Goal: Transaction & Acquisition: Purchase product/service

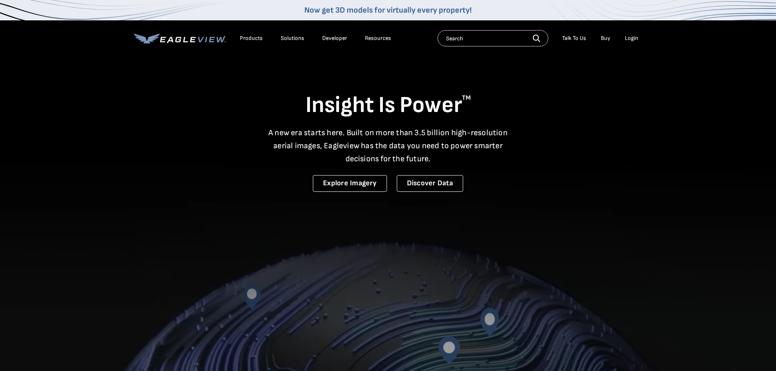
click at [632, 39] on div "Login" at bounding box center [631, 38] width 13 height 7
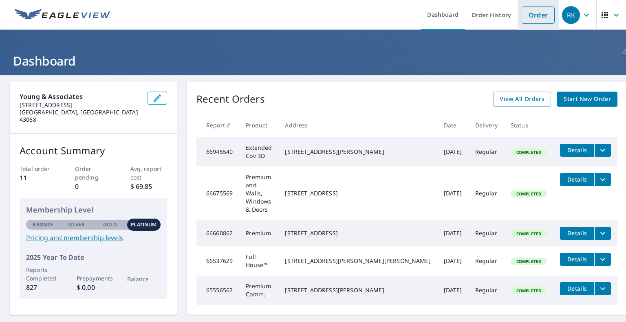
click at [532, 12] on link "Order" at bounding box center [538, 15] width 33 height 17
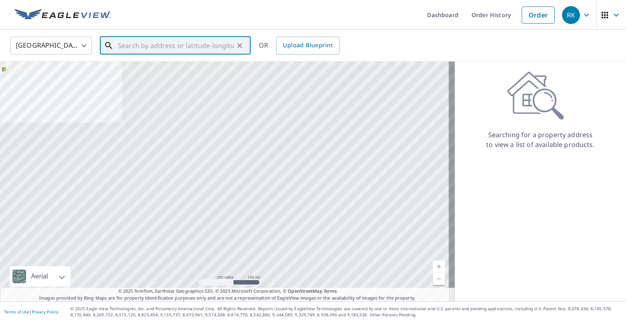
click at [137, 50] on input "text" at bounding box center [176, 45] width 116 height 23
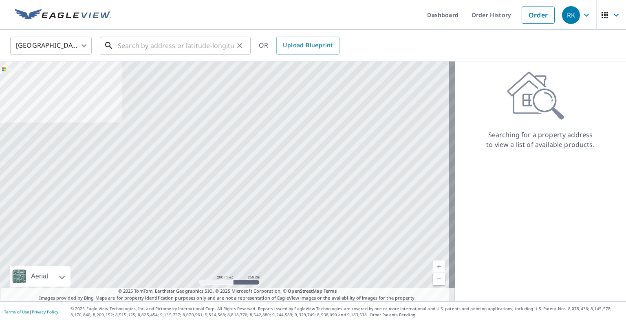
click at [139, 46] on input "text" at bounding box center [176, 45] width 116 height 23
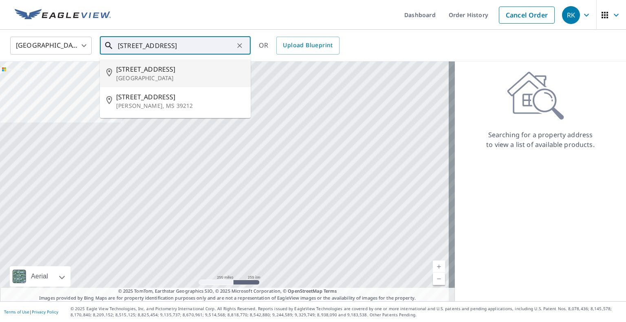
click at [162, 78] on p "[GEOGRAPHIC_DATA]" at bounding box center [180, 78] width 128 height 8
type input "[STREET_ADDRESS][PERSON_NAME]"
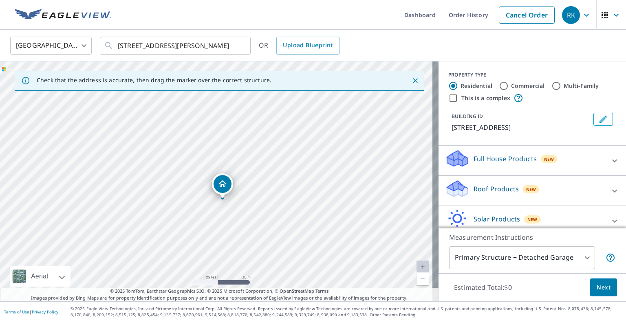
drag, startPoint x: 334, startPoint y: 146, endPoint x: 330, endPoint y: 191, distance: 45.0
click at [330, 191] on div "[STREET_ADDRESS][PERSON_NAME]" at bounding box center [219, 182] width 438 height 240
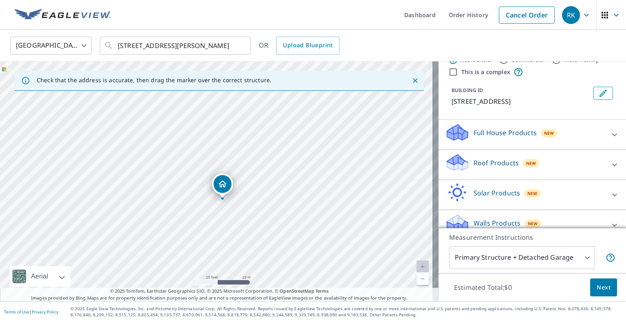
scroll to position [37, 0]
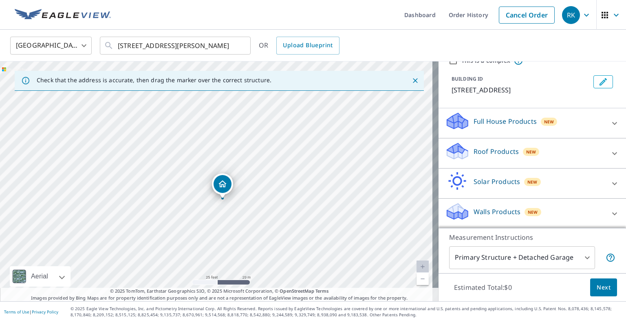
click at [610, 122] on icon at bounding box center [615, 124] width 10 height 10
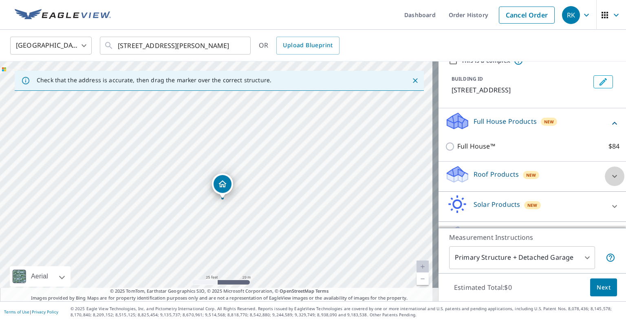
click at [610, 177] on icon at bounding box center [615, 177] width 10 height 10
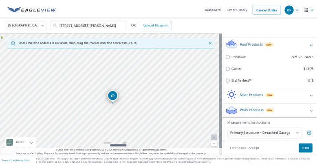
scroll to position [130, 0]
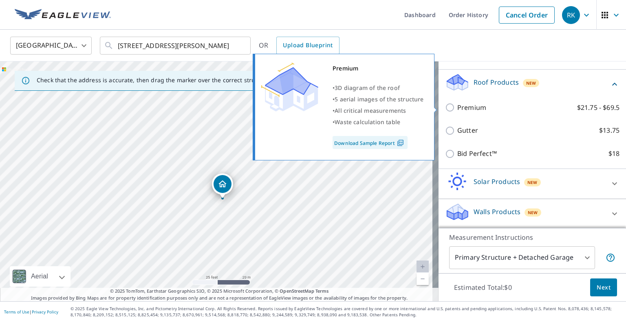
click at [445, 106] on input "Premium $21.75 - $69.5" at bounding box center [451, 108] width 12 height 10
checkbox input "true"
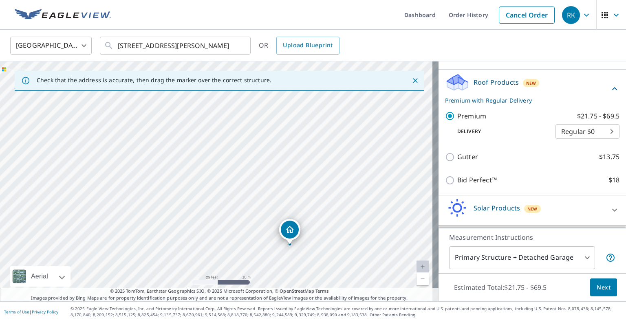
drag, startPoint x: 240, startPoint y: 201, endPoint x: 315, endPoint y: 248, distance: 88.6
click at [313, 266] on div "[STREET_ADDRESS][PERSON_NAME]" at bounding box center [219, 182] width 438 height 240
drag, startPoint x: 318, startPoint y: 171, endPoint x: 306, endPoint y: 265, distance: 94.9
click at [306, 265] on div "[STREET_ADDRESS][PERSON_NAME]" at bounding box center [219, 182] width 438 height 240
drag, startPoint x: 337, startPoint y: 195, endPoint x: 332, endPoint y: 205, distance: 12.0
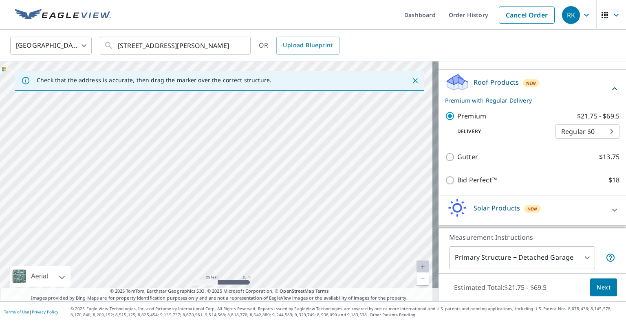
click at [332, 205] on div "[STREET_ADDRESS][PERSON_NAME]" at bounding box center [219, 182] width 438 height 240
drag, startPoint x: 315, startPoint y: 208, endPoint x: 335, endPoint y: 103, distance: 107.4
click at [335, 103] on div "[STREET_ADDRESS][PERSON_NAME]" at bounding box center [219, 182] width 438 height 240
drag, startPoint x: 313, startPoint y: 217, endPoint x: 308, endPoint y: 168, distance: 49.1
click at [308, 168] on div "[STREET_ADDRESS][PERSON_NAME]" at bounding box center [219, 182] width 438 height 240
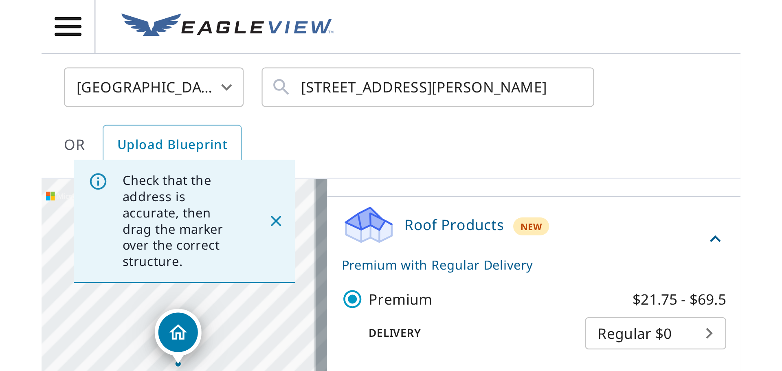
scroll to position [108, 0]
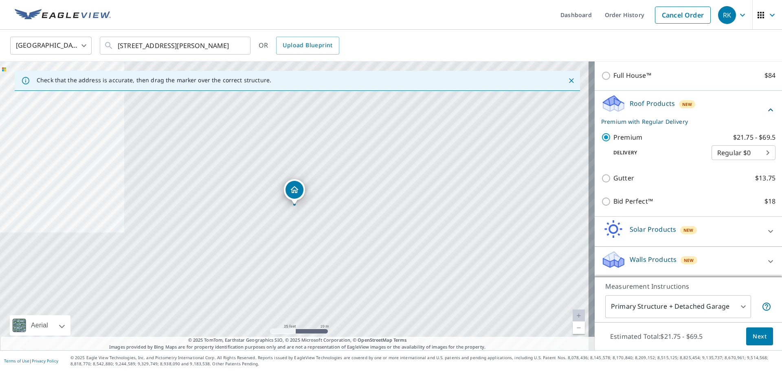
click at [754, 339] on span "Next" at bounding box center [760, 337] width 14 height 10
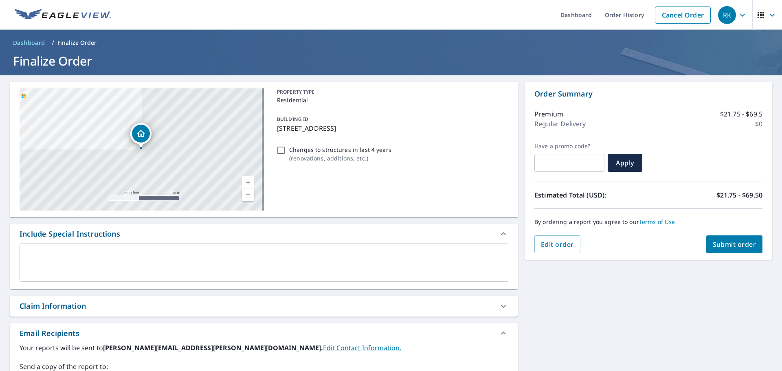
click at [749, 242] on span "Submit order" at bounding box center [735, 244] width 44 height 9
checkbox input "true"
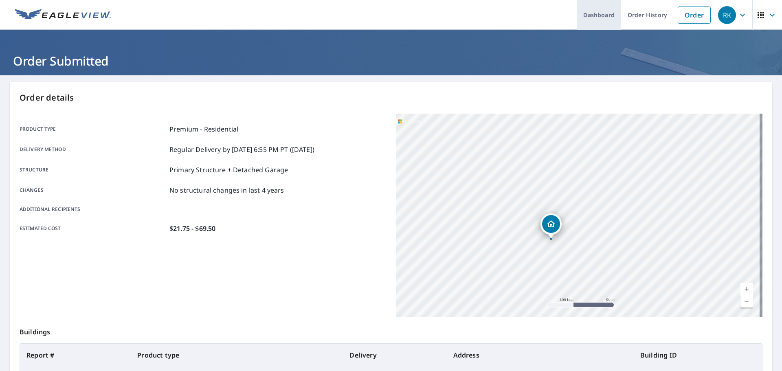
click at [604, 18] on link "Dashboard" at bounding box center [599, 15] width 44 height 30
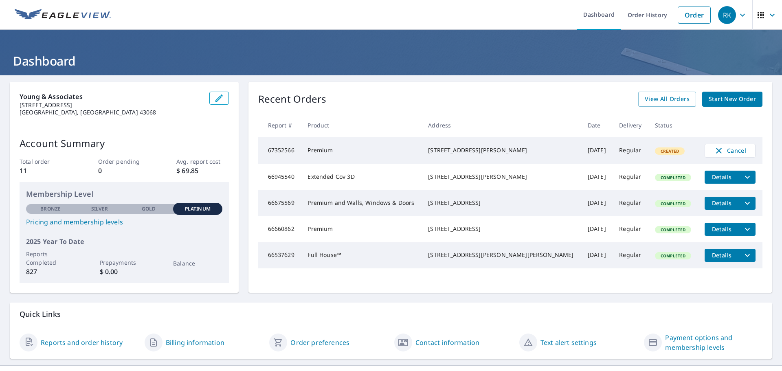
click at [739, 21] on span "RK" at bounding box center [733, 15] width 31 height 20
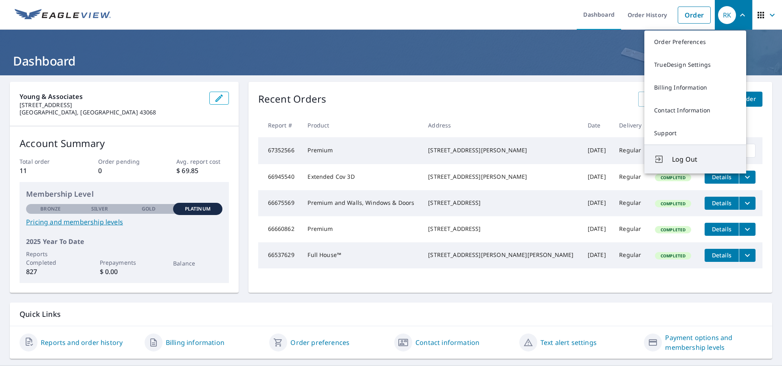
click at [676, 154] on button "Log Out" at bounding box center [696, 159] width 102 height 29
